Goal: Complete application form: Complete application form

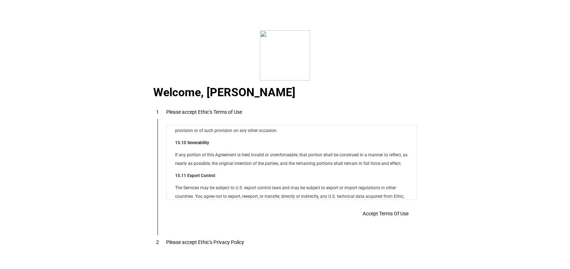
scroll to position [5795, 0]
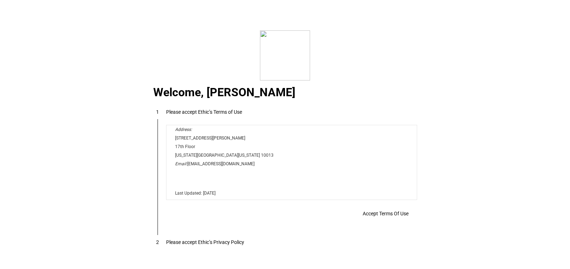
drag, startPoint x: 412, startPoint y: 140, endPoint x: 574, endPoint y: 325, distance: 245.8
click at [388, 217] on span "Accept Terms Of Use" at bounding box center [386, 214] width 46 height 6
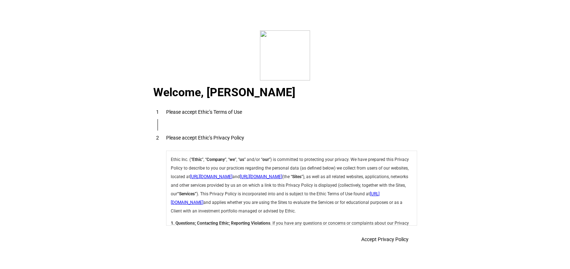
scroll to position [2547, 0]
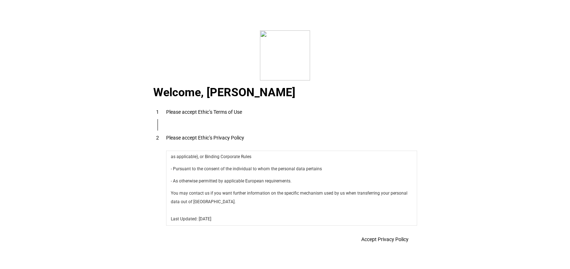
drag, startPoint x: 387, startPoint y: 240, endPoint x: 447, endPoint y: 150, distance: 108.5
click at [388, 240] on span "Accept Privacy Policy" at bounding box center [384, 240] width 47 height 6
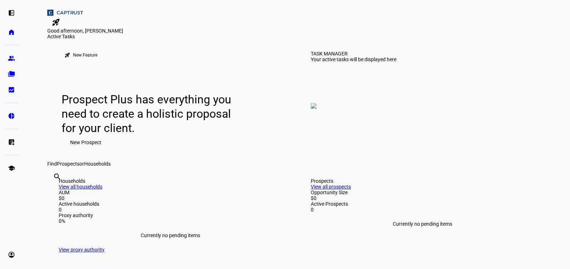
click at [81, 150] on span "New Prospect" at bounding box center [85, 142] width 31 height 14
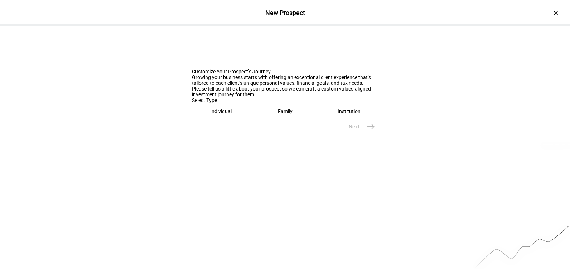
click at [229, 114] on div "Individual" at bounding box center [220, 111] width 21 height 6
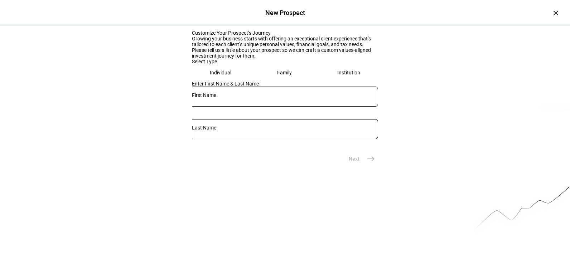
scroll to position [68, 0]
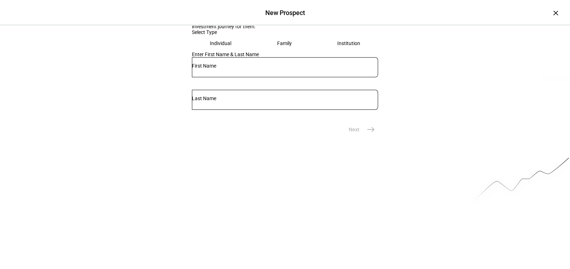
click at [229, 77] on div at bounding box center [285, 67] width 186 height 20
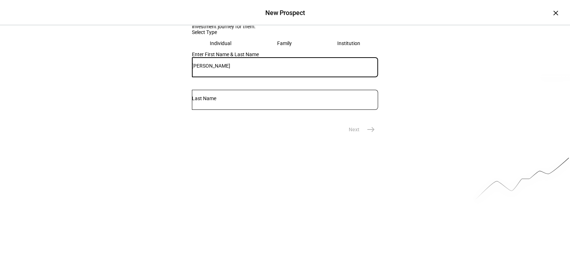
type input "[PERSON_NAME]"
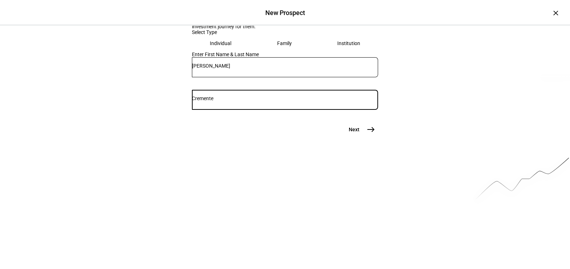
type input "Cremente"
click at [366, 134] on mat-icon "east" at bounding box center [370, 129] width 9 height 9
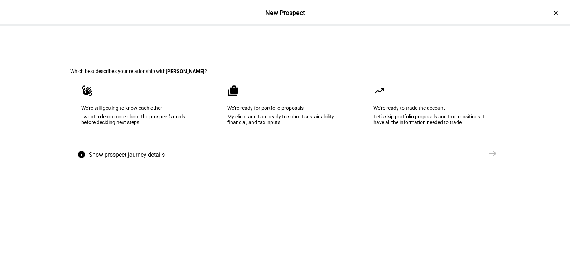
scroll to position [0, 0]
click at [427, 126] on div "Let’s skip portfolio proposals and tax transitions. I have all the information …" at bounding box center [430, 119] width 115 height 11
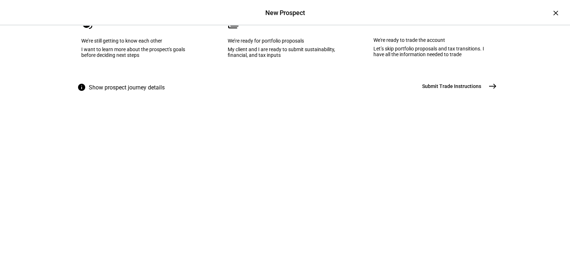
scroll to position [68, 0]
click at [293, 76] on eth-mega-radio-button "cases We’re ready for portfolio proposals My client and I are ready to submit s…" at bounding box center [286, 42] width 138 height 72
click at [488, 90] on mat-icon "east" at bounding box center [492, 86] width 9 height 9
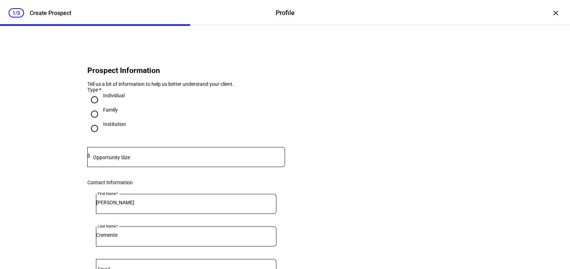
scroll to position [36, 0]
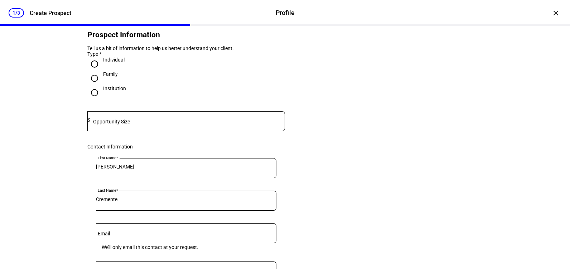
click at [151, 123] on input at bounding box center [187, 120] width 195 height 6
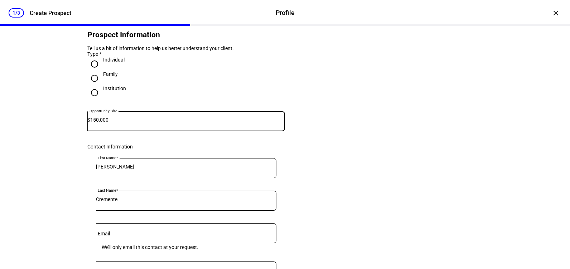
type input "150,000"
click at [405, 146] on eth-form-card "Prospect Information Tell us a bit of information to help us better understand …" at bounding box center [284, 203] width 429 height 393
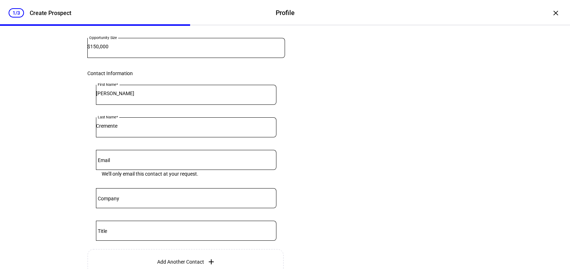
scroll to position [179, 0]
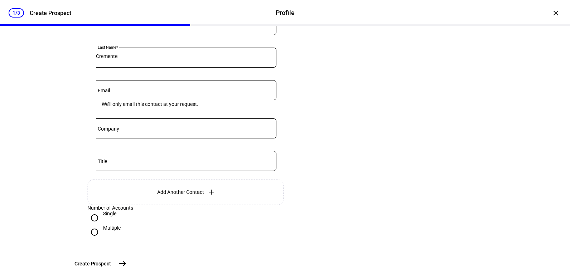
click at [153, 92] on input "Email" at bounding box center [186, 89] width 180 height 6
paste input "[EMAIL_ADDRESS][DOMAIN_NAME]"
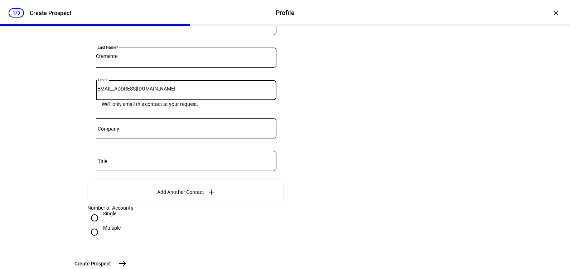
type input "[EMAIL_ADDRESS][DOMAIN_NAME]"
click at [122, 138] on div "Company" at bounding box center [186, 128] width 180 height 20
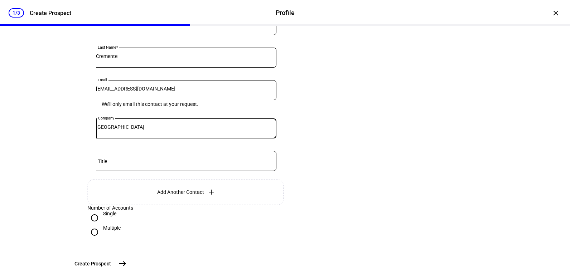
type input "[GEOGRAPHIC_DATA]"
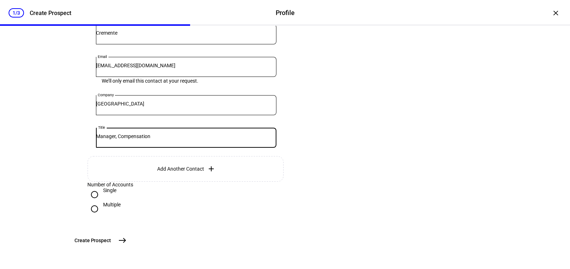
scroll to position [259, 0]
type input "Manager, Compensation"
click at [127, 242] on mat-icon "east" at bounding box center [122, 240] width 9 height 9
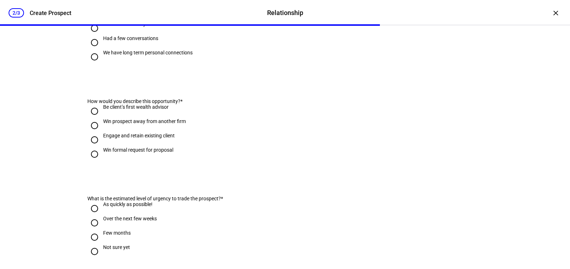
scroll to position [0, 0]
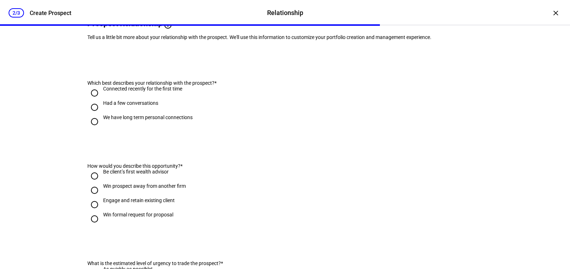
scroll to position [72, 0]
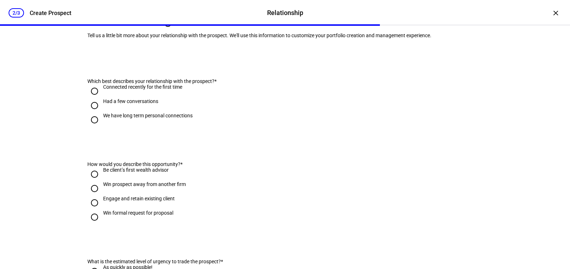
click at [143, 104] on div "Had a few conversations" at bounding box center [130, 101] width 55 height 6
click at [102, 113] on input "Had a few conversations" at bounding box center [94, 105] width 14 height 14
radio input "true"
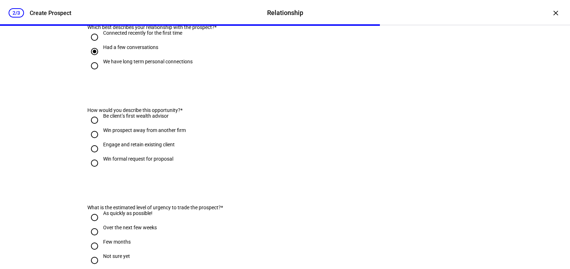
scroll to position [179, 0]
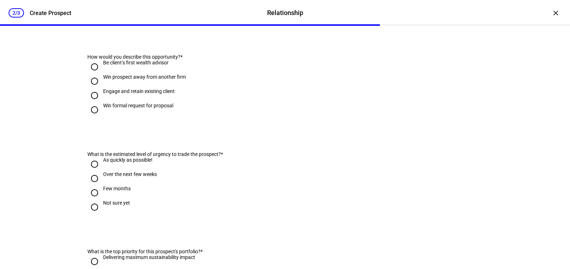
click at [161, 65] on div "Be client’s first wealth advisor" at bounding box center [135, 63] width 65 height 6
click at [102, 74] on input "Be client’s first wealth advisor" at bounding box center [94, 67] width 14 height 14
radio input "true"
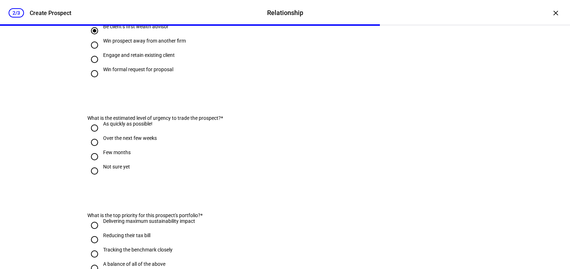
scroll to position [215, 0]
click at [178, 44] on div "Win prospect away from another firm" at bounding box center [144, 41] width 83 height 6
click at [102, 53] on input "Win prospect away from another firm" at bounding box center [94, 45] width 14 height 14
radio input "true"
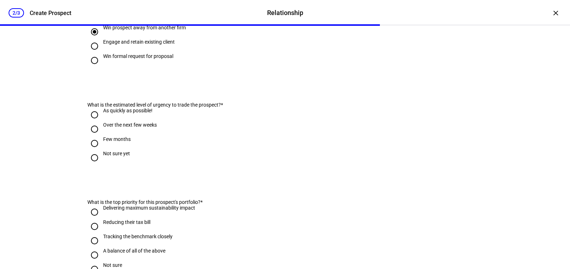
scroll to position [251, 0]
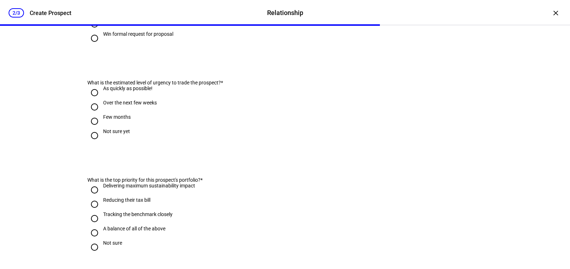
click at [140, 91] on div "As quickly as possible!" at bounding box center [127, 89] width 49 height 6
click at [102, 100] on input "As quickly as possible!" at bounding box center [94, 93] width 14 height 14
radio input "true"
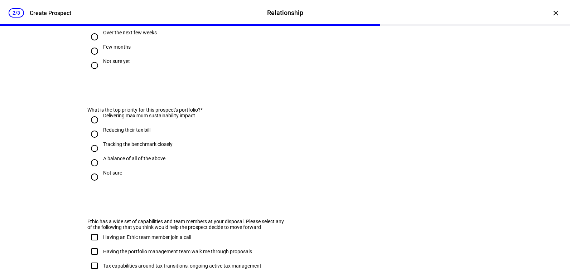
scroll to position [358, 0]
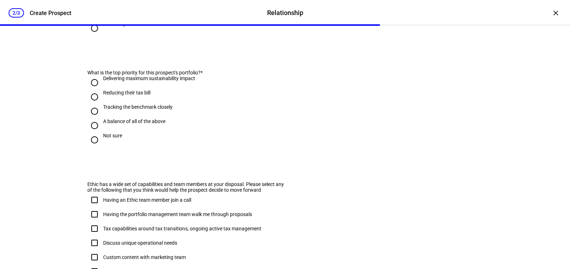
click at [143, 96] on div "Reducing their tax bill" at bounding box center [126, 93] width 47 height 6
click at [102, 104] on input "Reducing their tax bill" at bounding box center [94, 97] width 14 height 14
radio input "true"
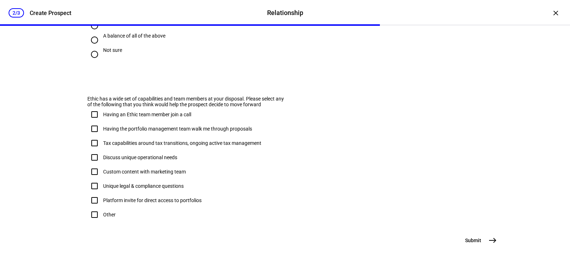
scroll to position [465, 0]
drag, startPoint x: 95, startPoint y: 96, endPoint x: 234, endPoint y: 101, distance: 138.6
click at [234, 101] on span "Ethic has a wide set of capabilities and team members at your disposal. Please …" at bounding box center [185, 101] width 196 height 11
click at [234, 99] on span "Ethic has a wide set of capabilities and team members at your disposal. Please …" at bounding box center [185, 101] width 196 height 11
click at [106, 213] on div "Other" at bounding box center [109, 215] width 13 height 6
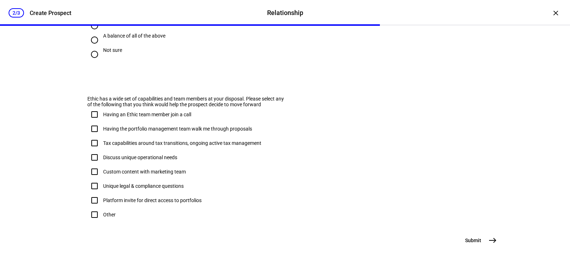
click at [102, 213] on input "Other" at bounding box center [94, 215] width 14 height 14
checkbox input "true"
click at [490, 238] on mat-icon "east" at bounding box center [492, 240] width 9 height 9
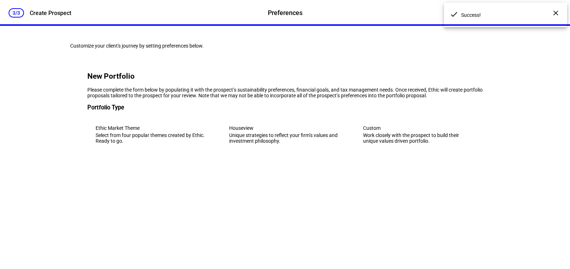
scroll to position [0, 0]
click at [501, 174] on div "Customize your client's journey by setting preferences below. New Portfolio Ple…" at bounding box center [285, 108] width 452 height 165
click at [429, 144] on div "Work closely with the prospect to build their unique values driven portfolio." at bounding box center [418, 137] width 111 height 11
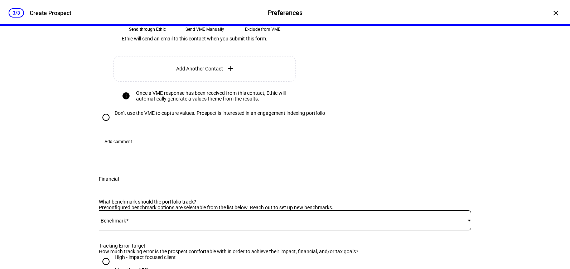
scroll to position [322, 0]
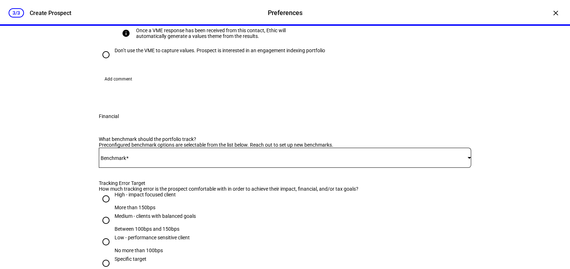
click at [300, 53] on div "Don’t use the VME to capture values. Prospect is interested in an engagement in…" at bounding box center [220, 51] width 210 height 6
click at [113, 62] on input "Don’t use the VME to capture values. Prospect is interested in an engagement in…" at bounding box center [106, 55] width 14 height 14
radio input "true"
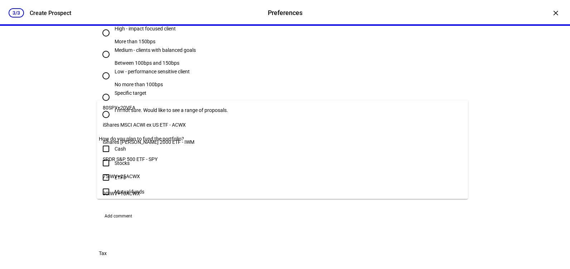
scroll to position [125, 0]
click at [127, 173] on span "75IWV+25ACWX" at bounding box center [121, 176] width 37 height 6
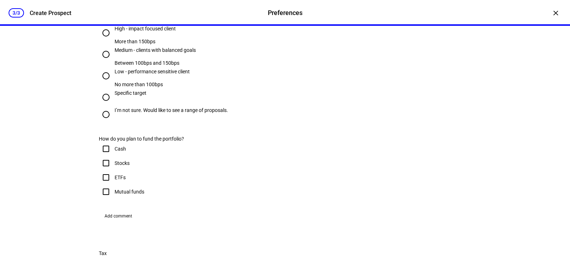
click at [70, 152] on eth-form-card "New Portfolio Please complete the form below by populating it with the prospect…" at bounding box center [284, 196] width 429 height 939
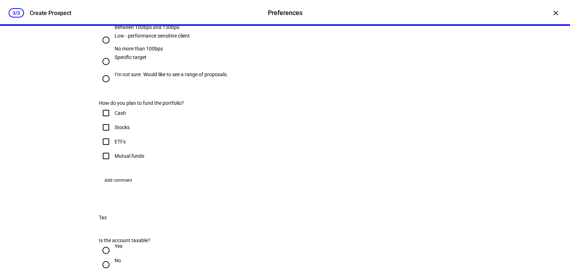
click at [169, 17] on div "Medium - clients with balanced goals" at bounding box center [155, 14] width 81 height 6
click at [113, 26] on input "Medium - clients with balanced goals Between 100bps and 150bps" at bounding box center [106, 18] width 14 height 14
radio input "true"
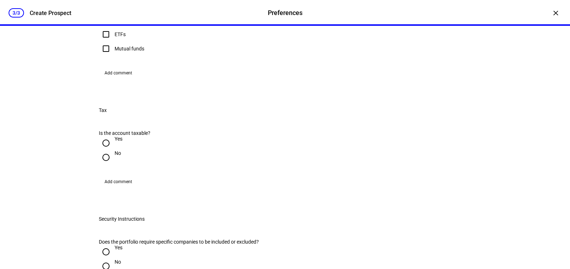
click at [106, 13] on input "Cash" at bounding box center [106, 6] width 14 height 14
checkbox input "true"
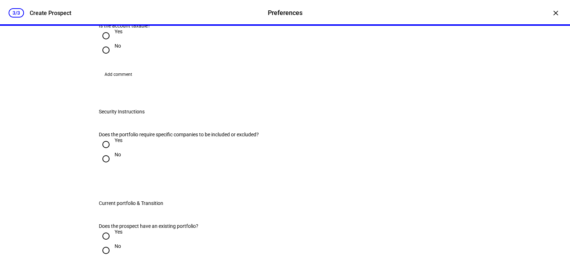
scroll to position [644, 0]
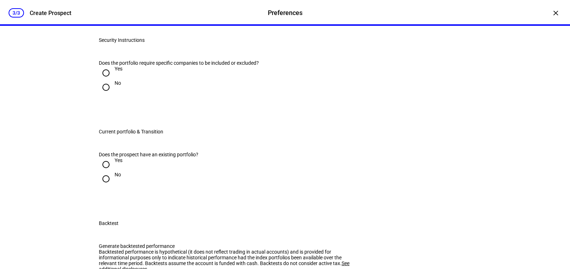
radio input "true"
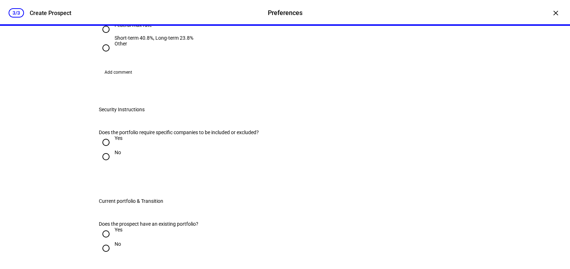
scroll to position [716, 0]
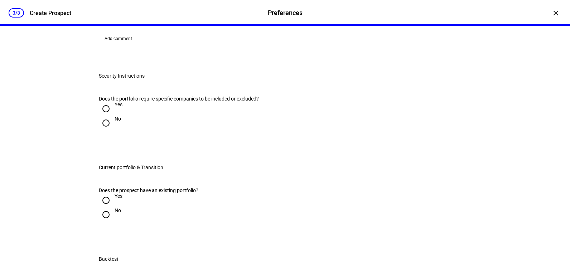
drag, startPoint x: 149, startPoint y: 91, endPoint x: 213, endPoint y: 91, distance: 64.4
drag, startPoint x: 213, startPoint y: 91, endPoint x: 165, endPoint y: 88, distance: 48.4
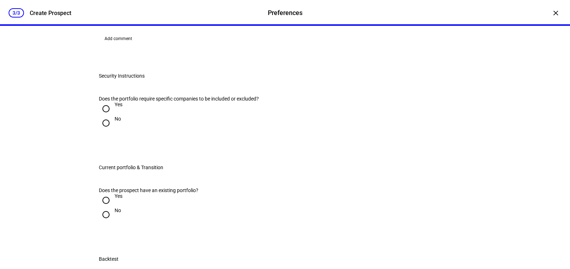
radio input "true"
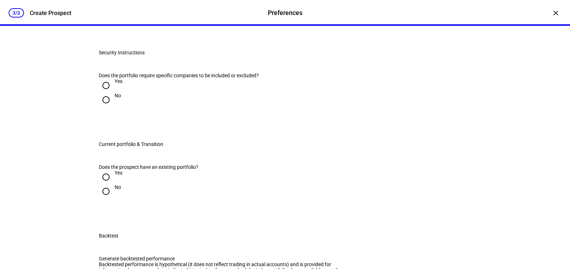
scroll to position [752, 0]
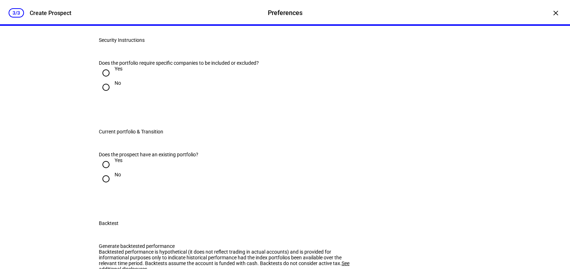
radio input "true"
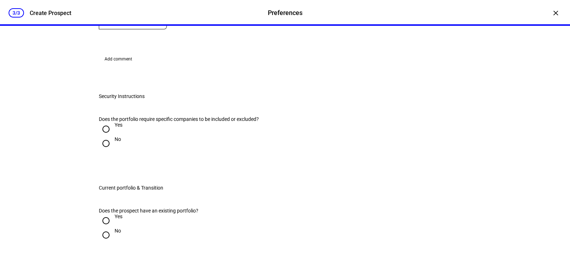
scroll to position [787, 0]
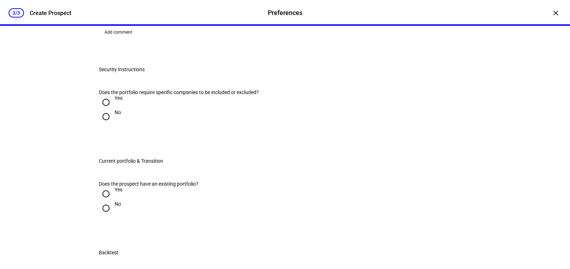
type input "15"
drag, startPoint x: 125, startPoint y: 121, endPoint x: 119, endPoint y: 121, distance: 5.4
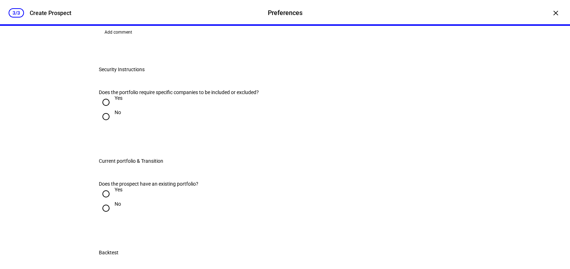
type input "32"
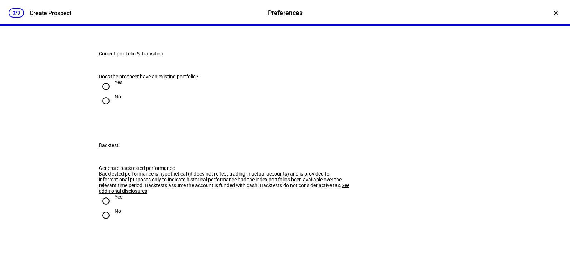
scroll to position [930, 0]
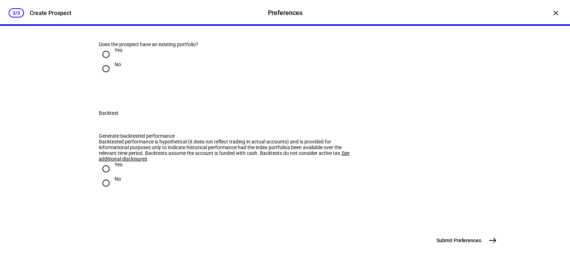
radio input "true"
click at [104, 76] on input "No" at bounding box center [106, 69] width 14 height 14
radio input "true"
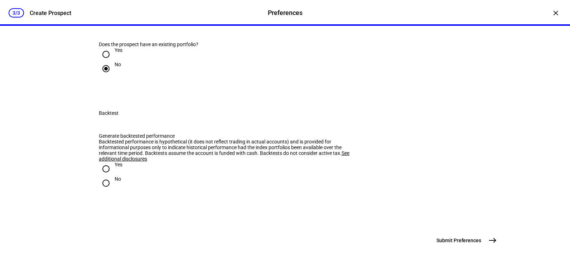
scroll to position [1109, 0]
click at [101, 187] on input "No" at bounding box center [106, 183] width 14 height 14
radio input "true"
click at [489, 239] on mat-icon "east" at bounding box center [492, 240] width 9 height 9
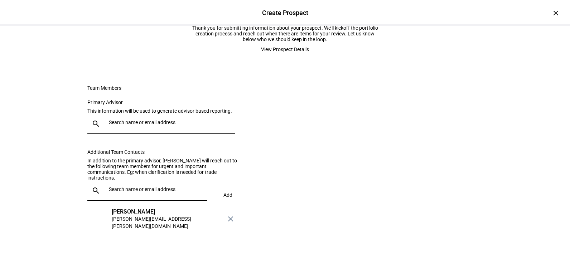
scroll to position [0, 0]
